Goal: Find specific page/section

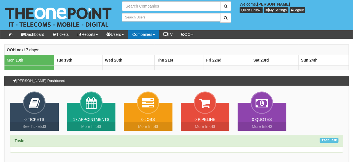
type input "Search Companies"
type input "Search Users"
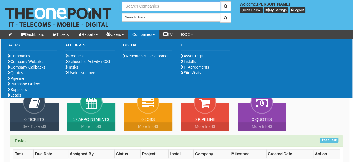
click at [142, 5] on input "text" at bounding box center [171, 6] width 98 height 10
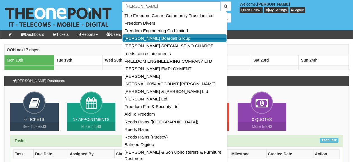
click at [164, 36] on link "[PERSON_NAME] Boardall Group" at bounding box center [174, 38] width 104 height 8
type input "[PERSON_NAME] Boardall Group"
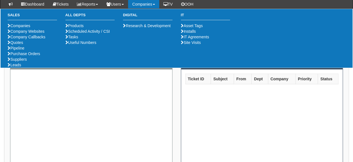
scroll to position [112, 0]
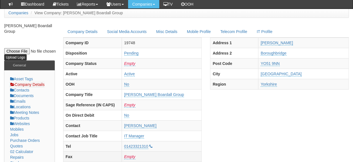
scroll to position [56, 0]
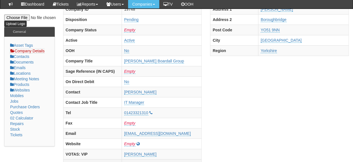
click at [160, 162] on td "Empty" at bounding box center [161, 165] width 80 height 10
